Goal: Navigation & Orientation: Find specific page/section

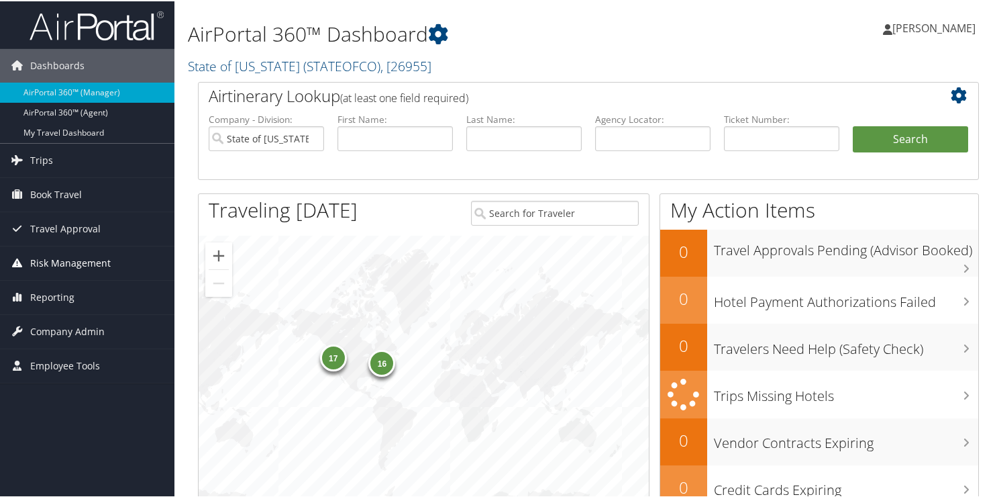
click at [62, 258] on span "Risk Management" at bounding box center [70, 262] width 81 height 34
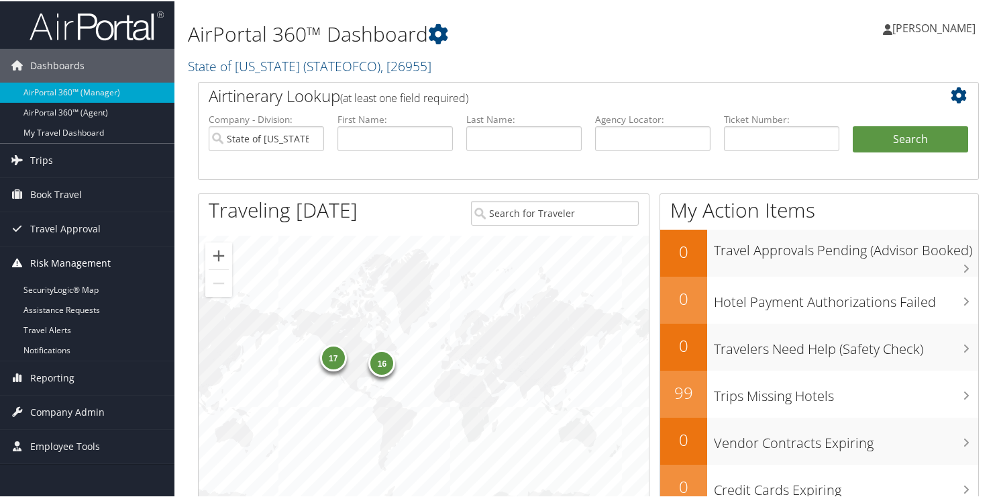
click at [62, 258] on span "Risk Management" at bounding box center [70, 262] width 81 height 34
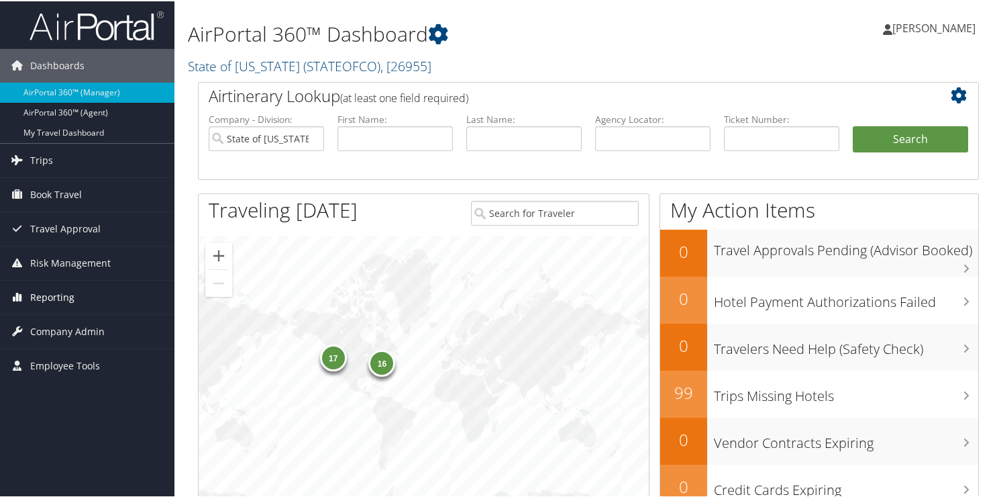
click at [58, 290] on span "Reporting" at bounding box center [52, 296] width 44 height 34
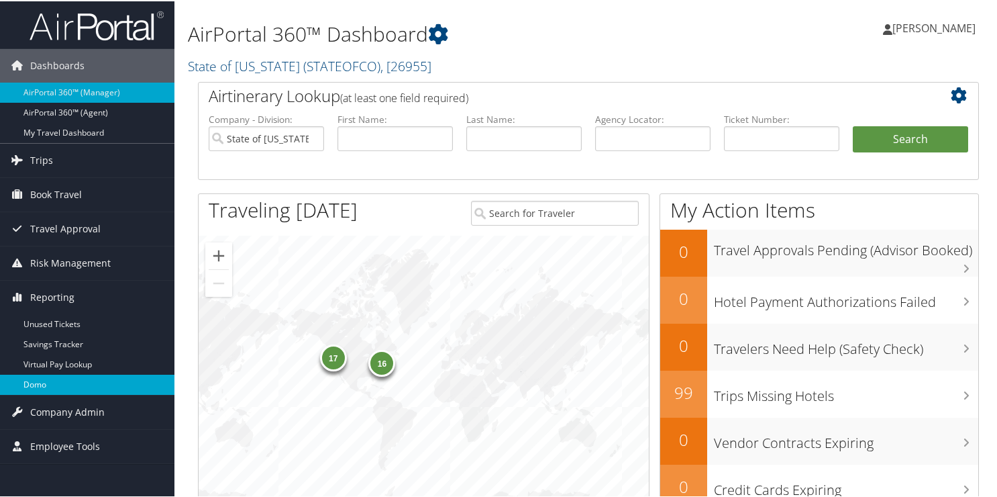
click at [49, 381] on link "Domo" at bounding box center [87, 383] width 175 height 20
